Goal: Transaction & Acquisition: Purchase product/service

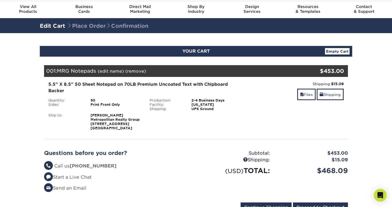
scroll to position [66, 0]
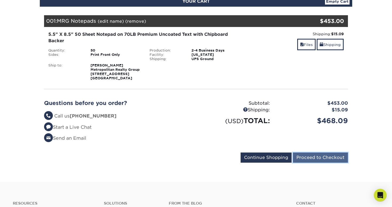
click at [318, 156] on input "Proceed to Checkout" at bounding box center [320, 158] width 55 height 10
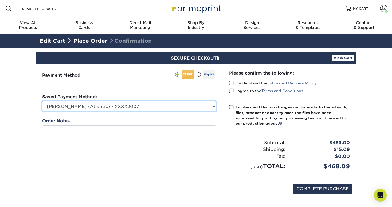
click at [205, 105] on select "Ernesto Franco (Atlantic) - XXXX2007 New Credit Card" at bounding box center [129, 106] width 174 height 10
select select
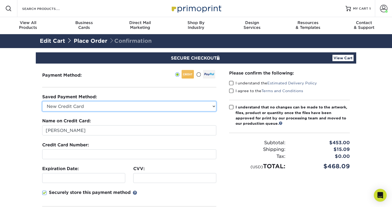
click at [74, 106] on select "Ernesto Franco (Atlantic) - XXXX2007 New Credit Card" at bounding box center [129, 106] width 174 height 10
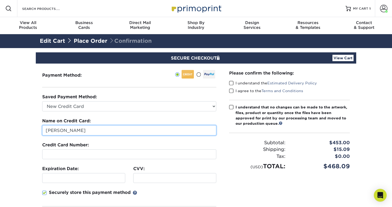
click at [81, 133] on input "Paul Burns" at bounding box center [129, 130] width 174 height 10
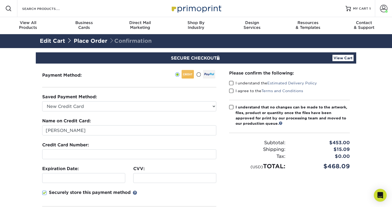
click at [89, 174] on div at bounding box center [83, 178] width 83 height 10
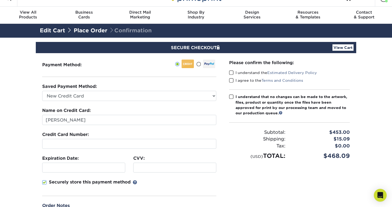
click at [58, 181] on p "Securely store this payment method" at bounding box center [90, 182] width 82 height 6
click at [0, 0] on input "Securely store this payment method" at bounding box center [0, 0] width 0 height 0
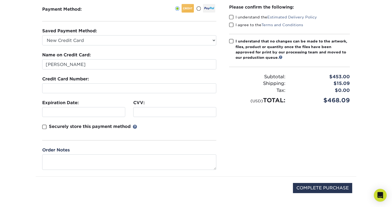
scroll to position [26, 0]
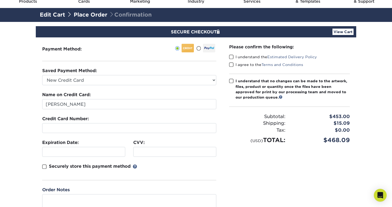
click at [231, 80] on span at bounding box center [231, 81] width 5 height 5
click at [0, 0] on input "I understand that no changes can be made to the artwork, files, product or quan…" at bounding box center [0, 0] width 0 height 0
click at [232, 62] on label "I agree to the Terms and Conditions" at bounding box center [266, 64] width 74 height 5
click at [0, 0] on input "I agree to the Terms and Conditions" at bounding box center [0, 0] width 0 height 0
click at [232, 57] on span at bounding box center [231, 56] width 5 height 5
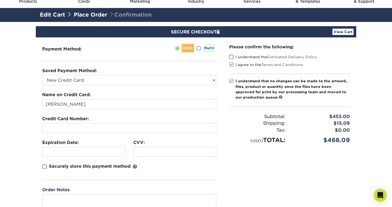
click at [0, 0] on input "I understand the Estimated Delivery Policy" at bounding box center [0, 0] width 0 height 0
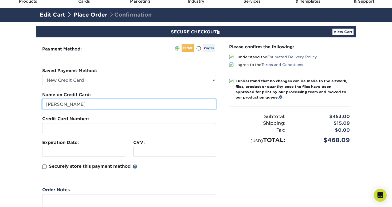
click at [99, 106] on input "Paul Burns" at bounding box center [129, 104] width 174 height 10
click at [99, 105] on input "Paul Burns" at bounding box center [129, 104] width 174 height 10
paste input "Scott Jaffree"
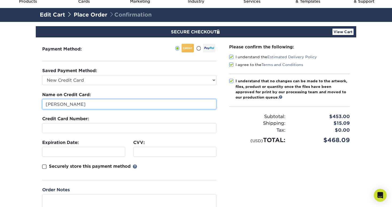
type input "Scott Jaffree"
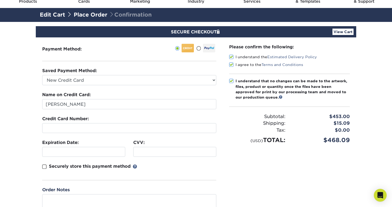
click at [228, 149] on div "Please confirm the following: I understand the Estimated Delivery Policy I agre…" at bounding box center [290, 126] width 134 height 179
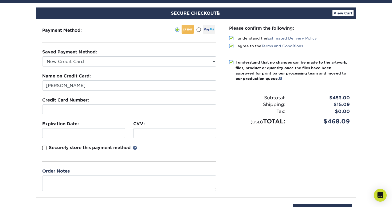
scroll to position [66, 0]
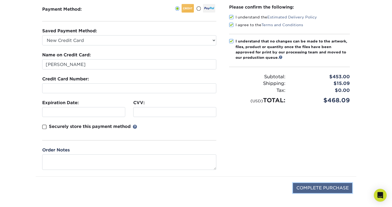
click at [325, 186] on input "COMPLETE PURCHASE" at bounding box center [322, 188] width 59 height 10
type input "PROCESSING, PLEASE WAIT..."
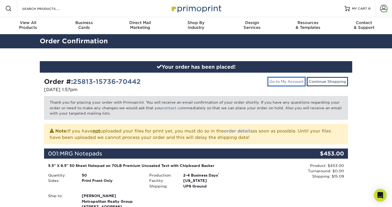
click at [288, 83] on link "Go to My Account" at bounding box center [287, 81] width 38 height 9
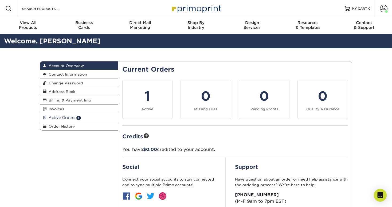
click at [72, 118] on span "Active Orders" at bounding box center [60, 117] width 29 height 4
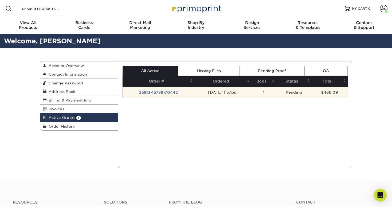
click at [161, 97] on td "25813-15736-70442" at bounding box center [159, 92] width 72 height 11
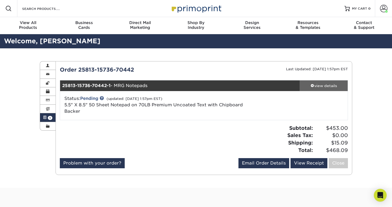
click at [330, 88] on link "view details" at bounding box center [324, 85] width 48 height 11
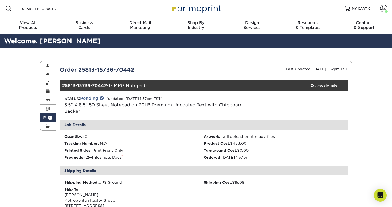
click at [180, 8] on img at bounding box center [195, 8] width 53 height 11
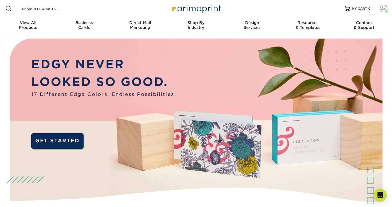
click at [381, 9] on span at bounding box center [383, 8] width 7 height 7
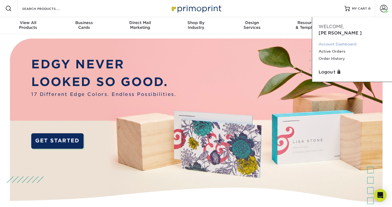
click at [344, 41] on link "Account Dashboard" at bounding box center [352, 44] width 67 height 7
